Goal: Check status: Check status

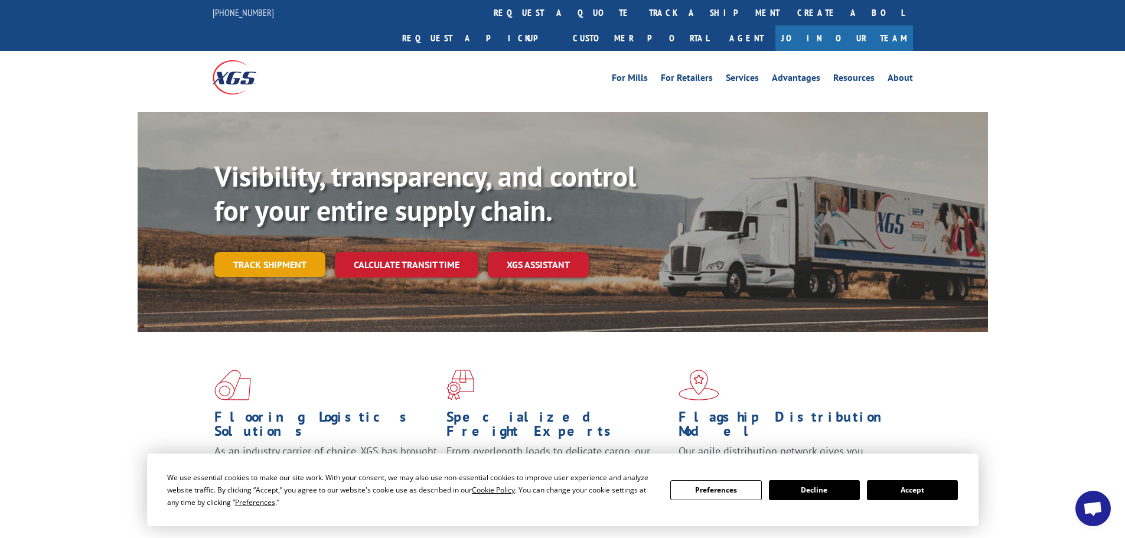
click at [293, 252] on link "Track shipment" at bounding box center [269, 264] width 111 height 25
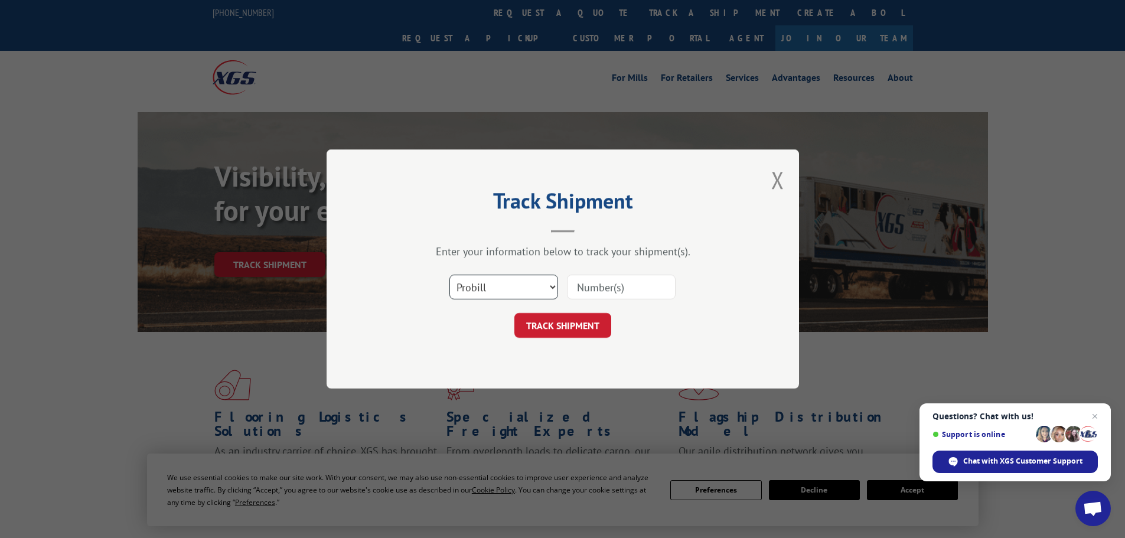
click at [526, 287] on select "Select category... Probill BOL PO" at bounding box center [503, 287] width 109 height 25
select select "po"
click at [449, 275] on select "Select category... Probill BOL PO" at bounding box center [503, 287] width 109 height 25
click at [586, 295] on input at bounding box center [621, 287] width 109 height 25
paste input "63517057"
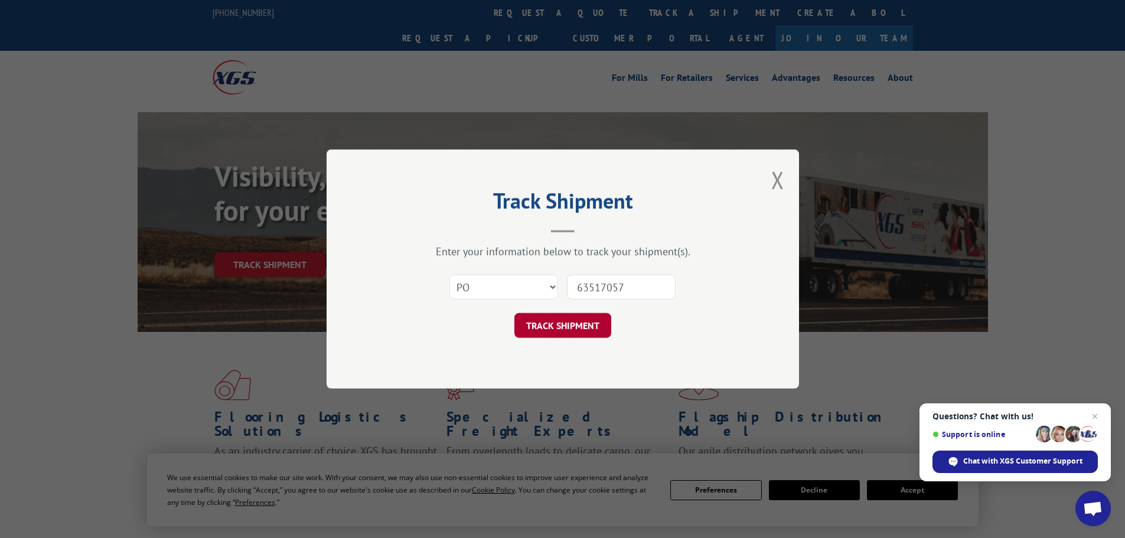
type input "63517057"
click at [574, 319] on button "TRACK SHIPMENT" at bounding box center [562, 325] width 97 height 25
